Goal: Task Accomplishment & Management: Manage account settings

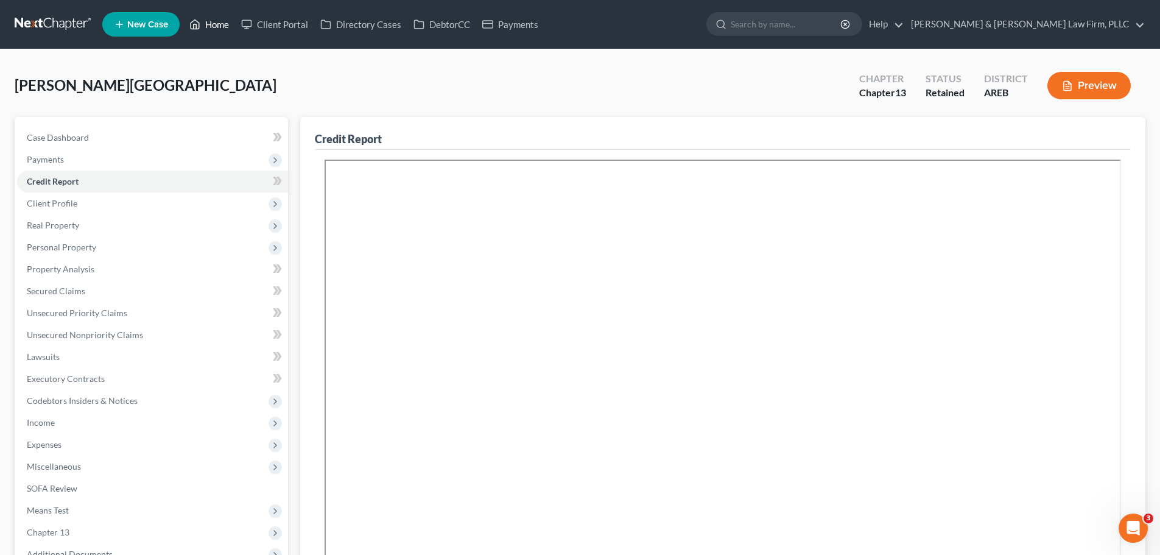
click at [202, 24] on link "Home" at bounding box center [209, 24] width 52 height 22
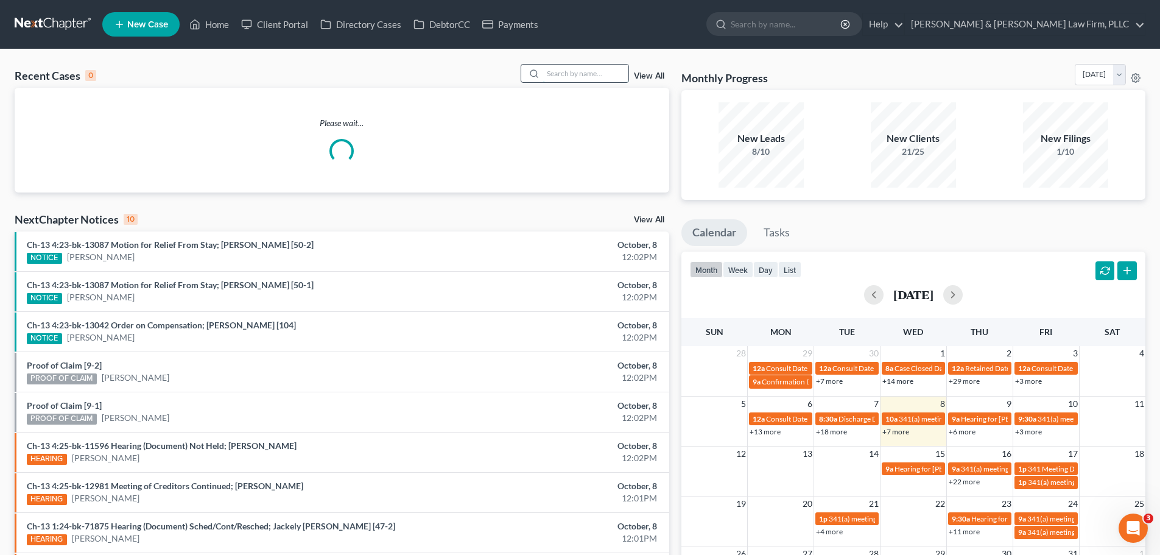
click at [556, 72] on input "search" at bounding box center [585, 74] width 85 height 18
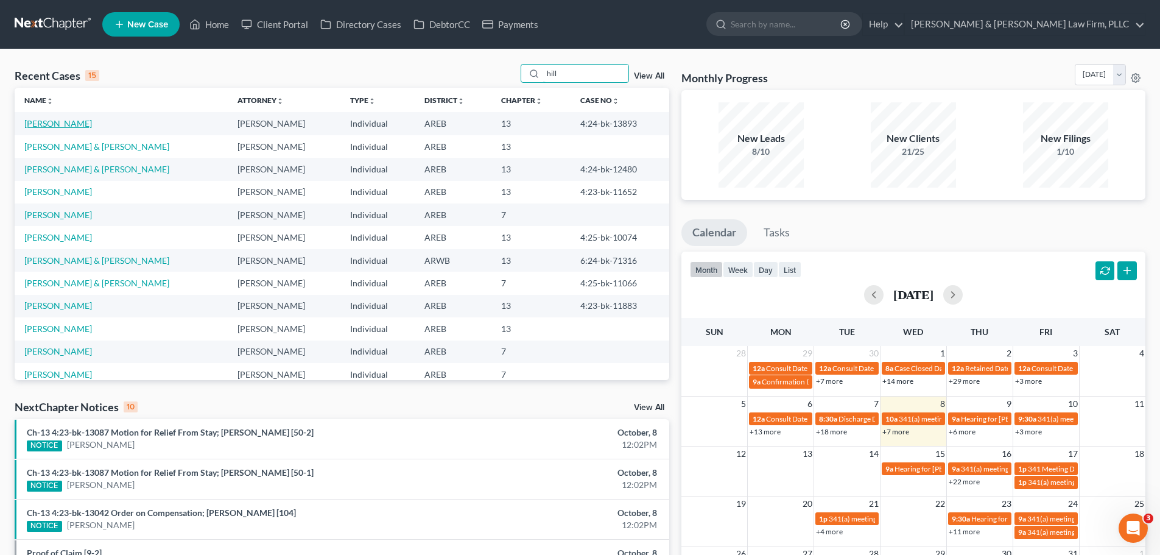
type input "hill"
click at [48, 122] on link "[PERSON_NAME]" at bounding box center [58, 123] width 68 height 10
select select "6"
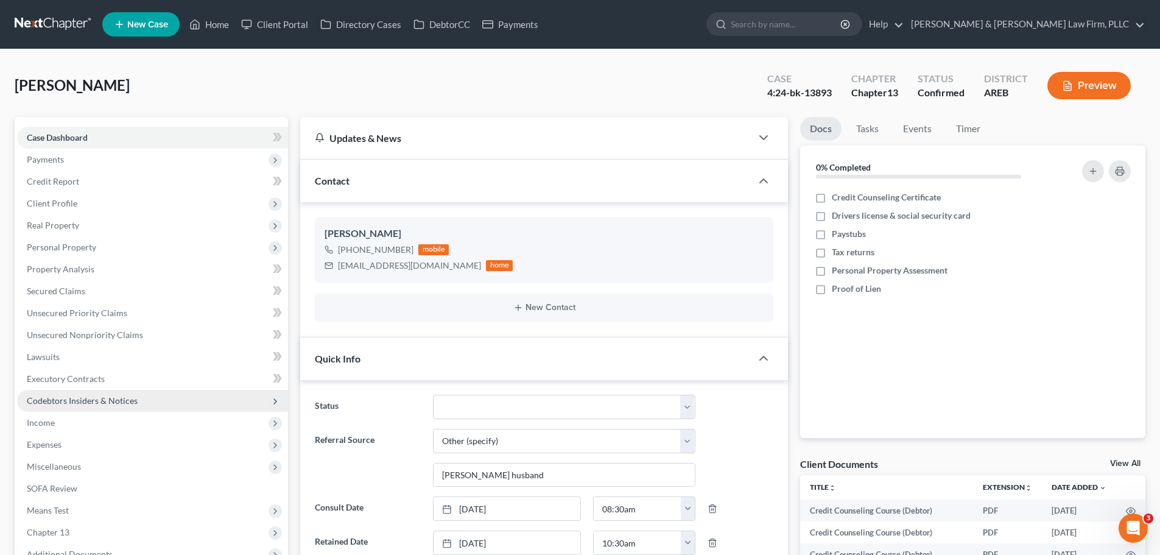
scroll to position [365, 0]
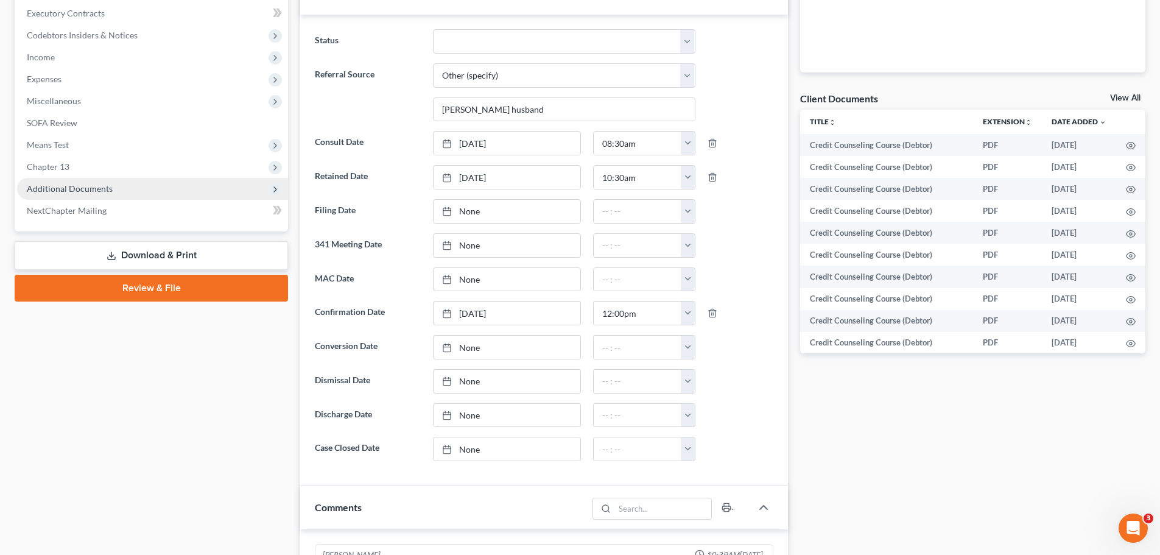
click at [124, 192] on span "Additional Documents" at bounding box center [152, 189] width 271 height 22
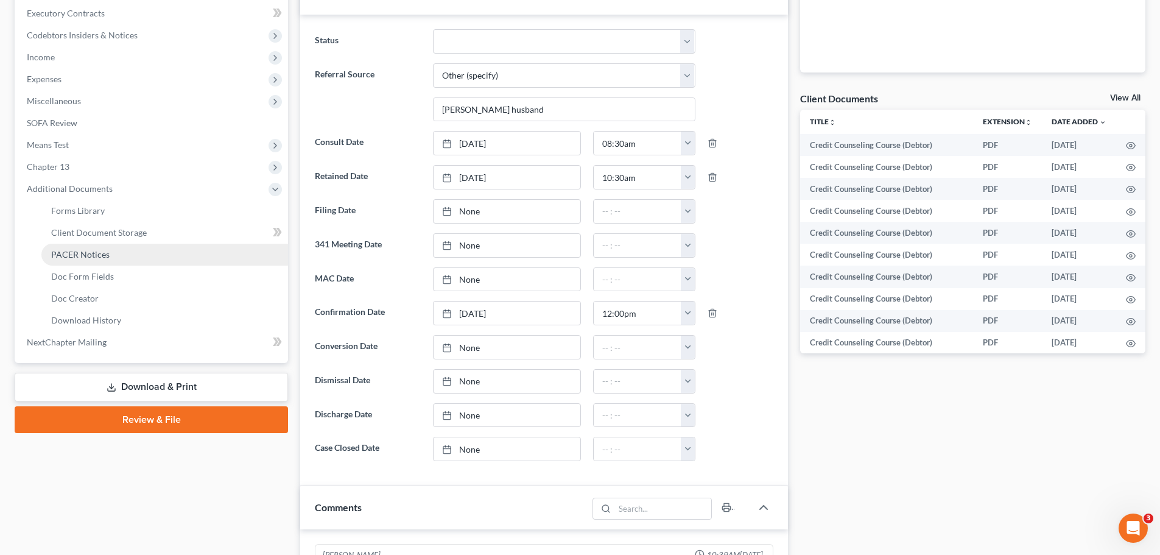
click at [116, 246] on link "PACER Notices" at bounding box center [164, 254] width 247 height 22
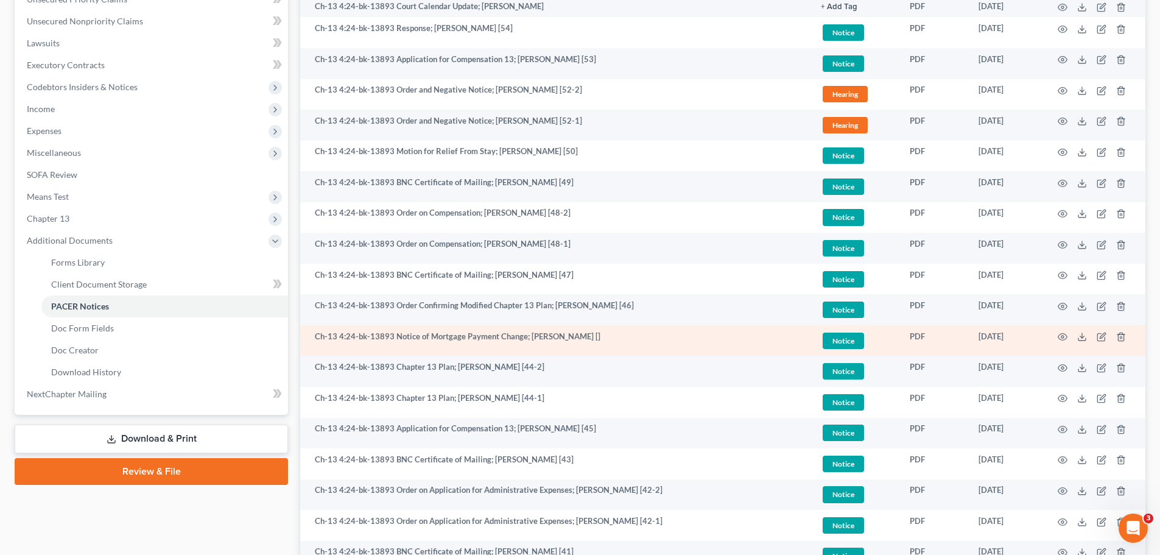
scroll to position [304, 0]
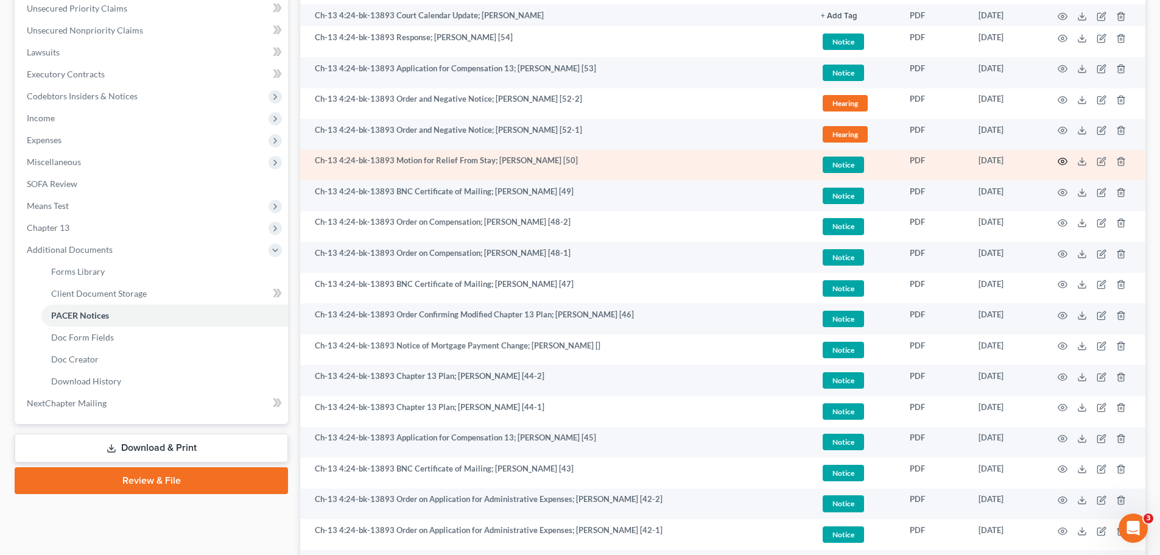
click at [1060, 161] on icon "button" at bounding box center [1062, 161] width 10 height 10
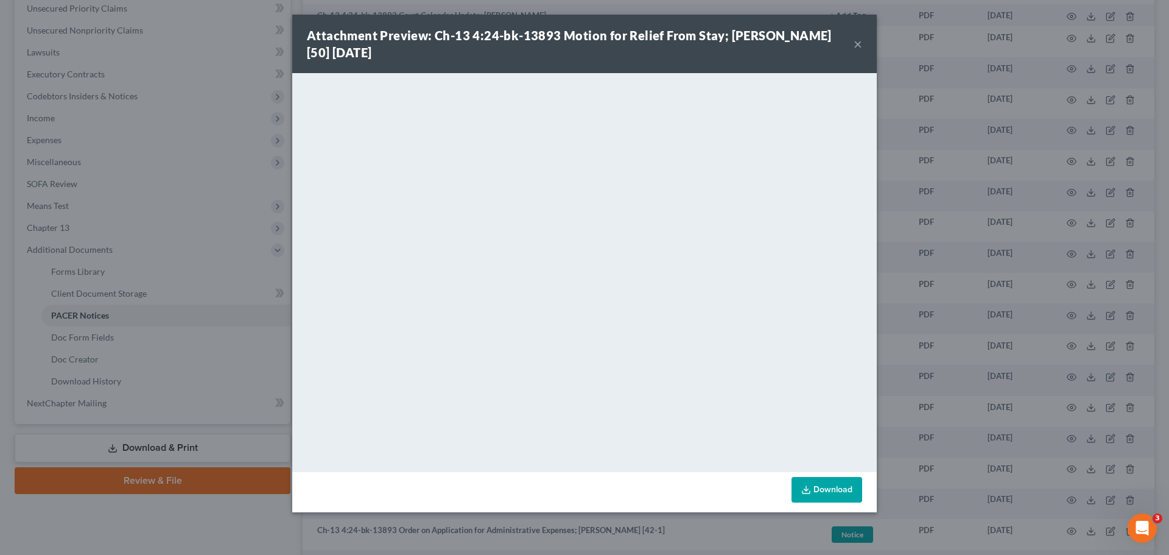
click at [852, 43] on div "Attachment Preview: Ch-13 4:24-bk-13893 Motion for Relief From Stay; [PERSON_NA…" at bounding box center [580, 44] width 547 height 34
click at [859, 44] on button "×" at bounding box center [857, 44] width 9 height 15
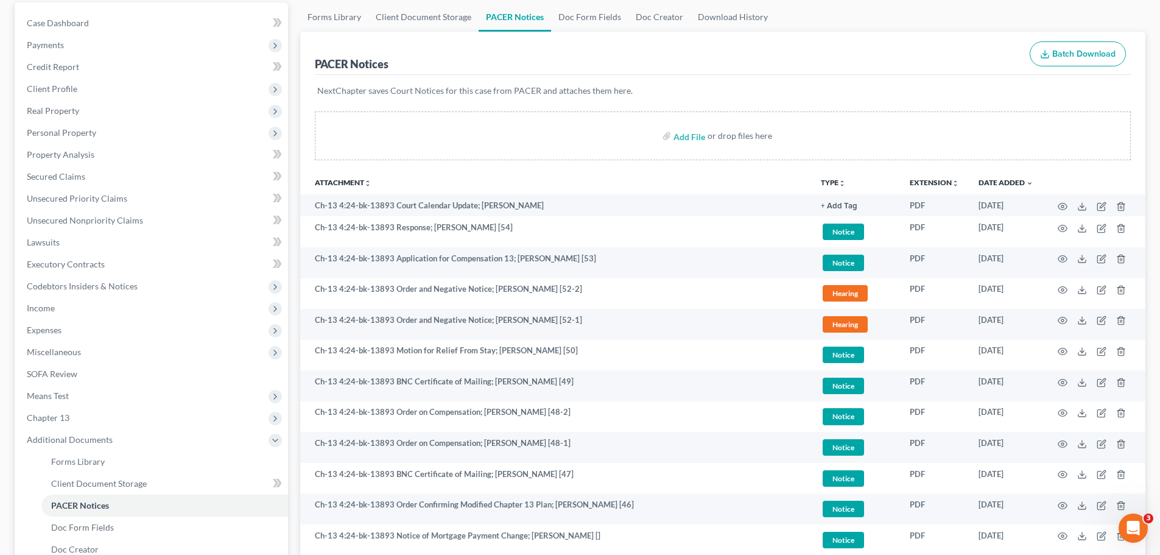
scroll to position [0, 0]
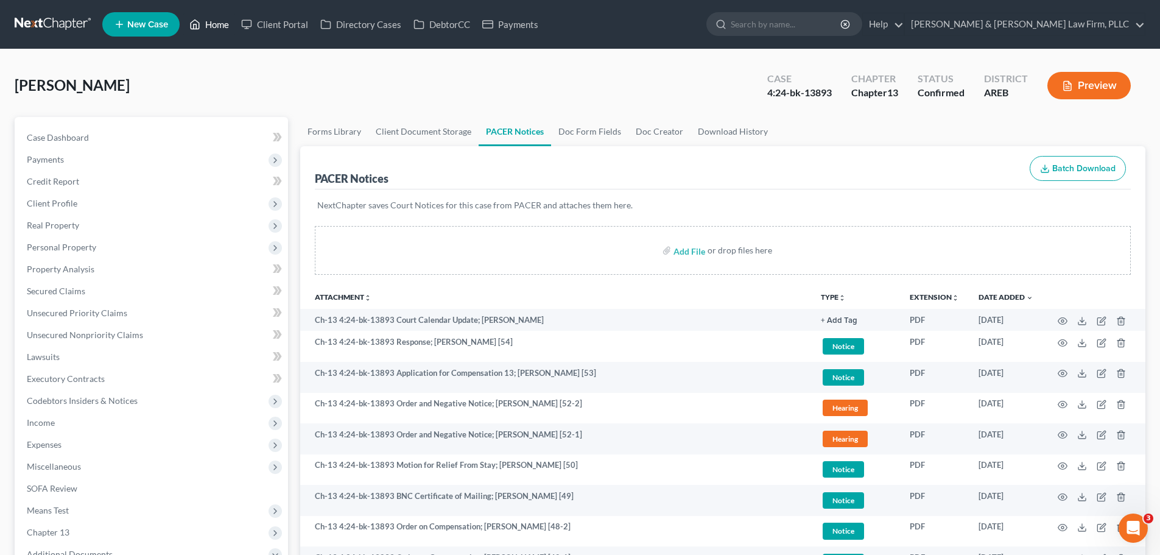
click at [210, 27] on link "Home" at bounding box center [209, 24] width 52 height 22
